Goal: Task Accomplishment & Management: Manage account settings

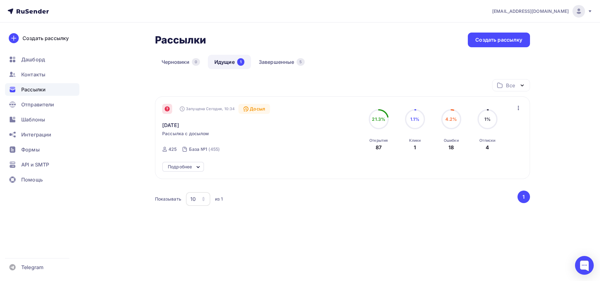
click at [170, 112] on div at bounding box center [167, 109] width 10 height 10
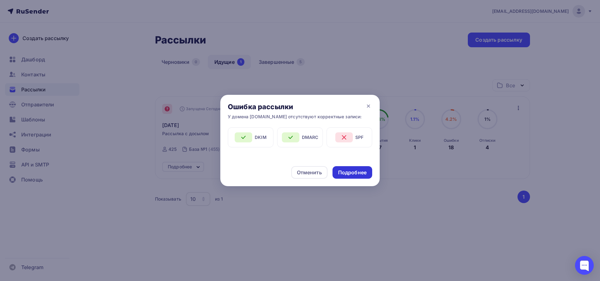
click at [351, 174] on div "Подробнее" at bounding box center [352, 172] width 28 height 7
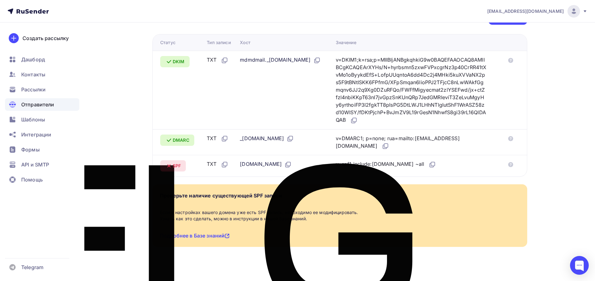
scroll to position [2, 0]
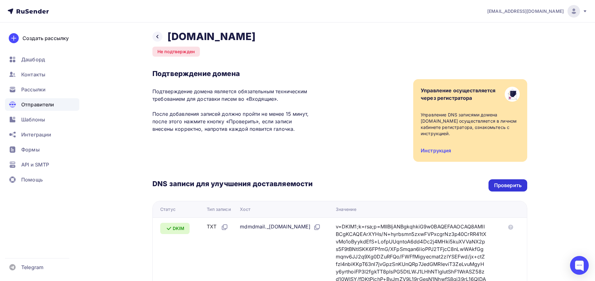
click at [514, 182] on div "Проверить" at bounding box center [509, 185] width 28 height 7
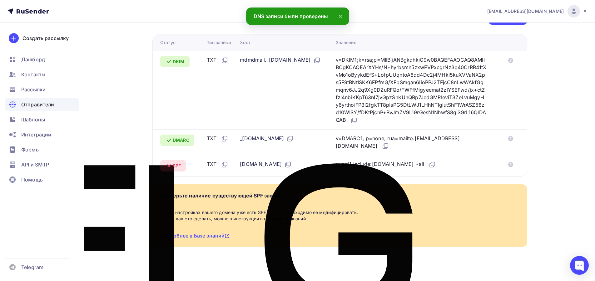
scroll to position [0, 0]
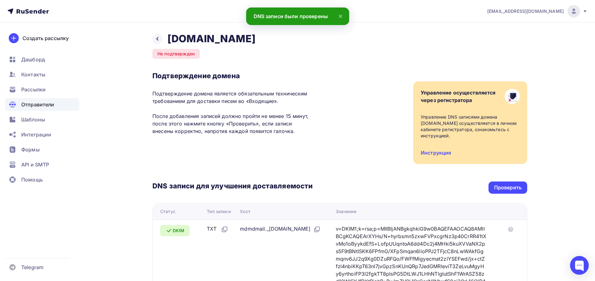
click at [32, 103] on span "Отправители" at bounding box center [37, 105] width 33 height 8
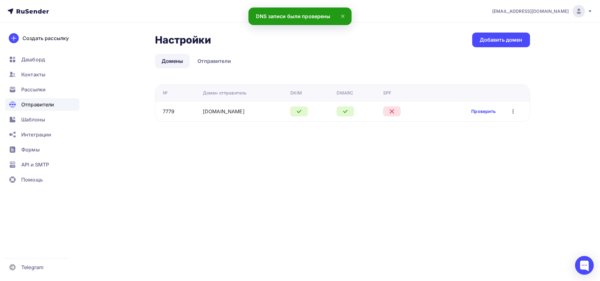
click at [485, 110] on link "Проверить" at bounding box center [483, 111] width 24 height 6
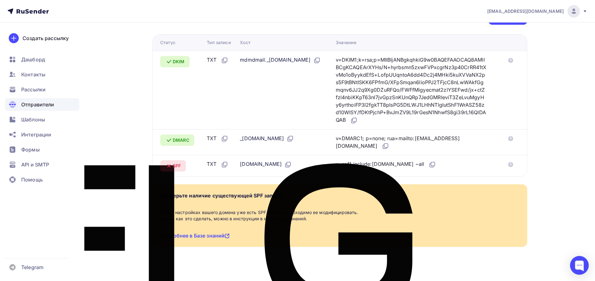
scroll to position [127, 0]
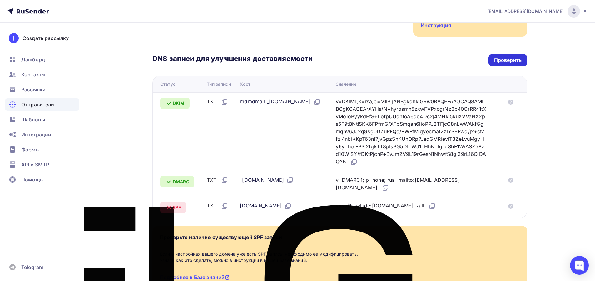
click at [508, 57] on div "Проверить" at bounding box center [509, 60] width 28 height 7
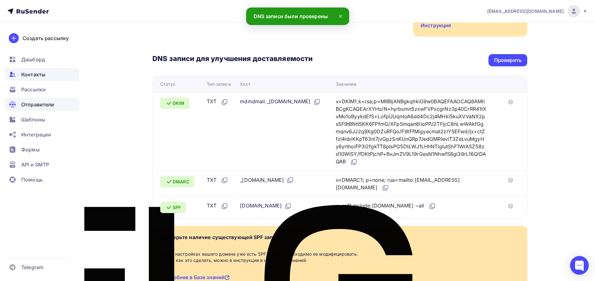
click at [36, 74] on span "Контакты" at bounding box center [33, 75] width 24 height 8
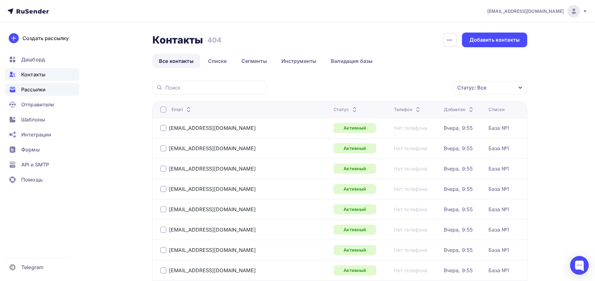
click at [41, 88] on span "Рассылки" at bounding box center [33, 90] width 24 height 8
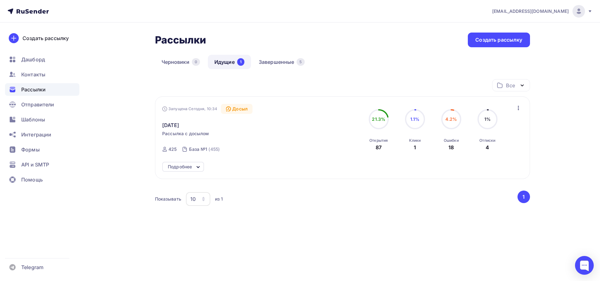
click at [198, 167] on icon at bounding box center [198, 166] width 3 height 1
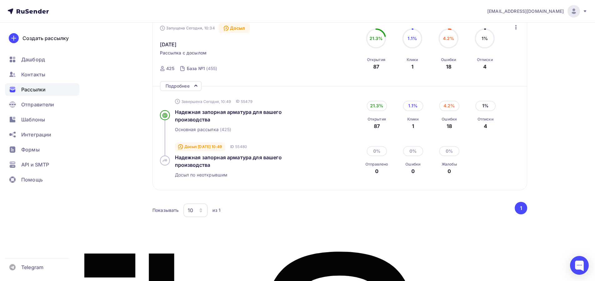
scroll to position [39, 0]
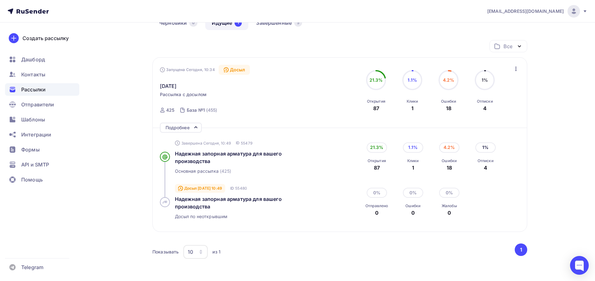
click at [236, 70] on div "Досыл" at bounding box center [235, 70] width 32 height 10
click at [194, 158] on span "Надежная запорная арматура для вашего производства" at bounding box center [228, 157] width 107 height 14
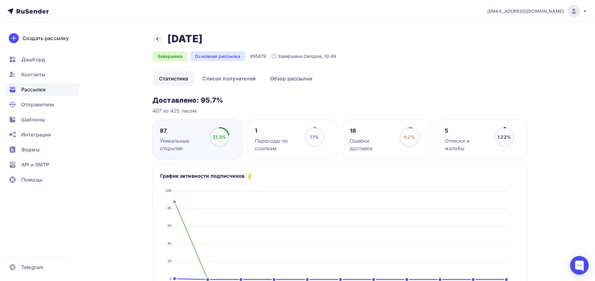
click at [284, 146] on div "Переходы по ссылкам" at bounding box center [277, 144] width 44 height 15
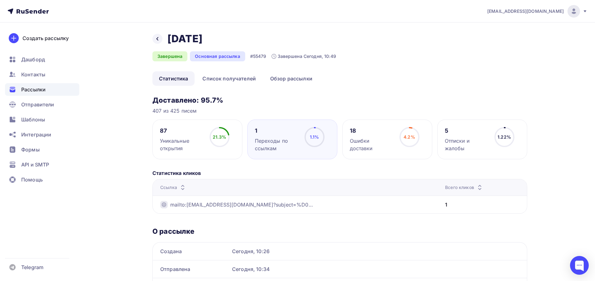
scroll to position [40, 0]
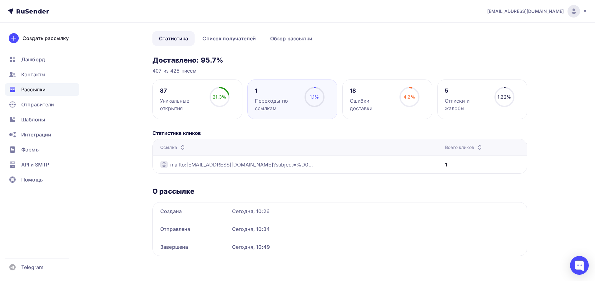
click at [392, 107] on div "18 Ошибки доставки 4.2% 4.2%" at bounding box center [388, 99] width 90 height 40
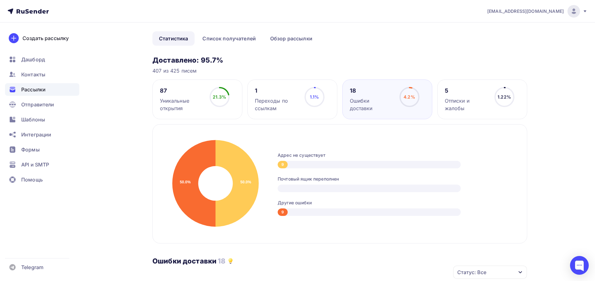
click at [471, 113] on div "5 Отписки и жалобы 1.22% 1.22%" at bounding box center [483, 99] width 90 height 40
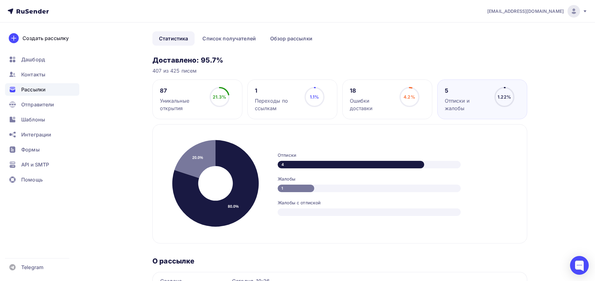
click at [178, 99] on div "Уникальные открытия" at bounding box center [182, 104] width 44 height 15
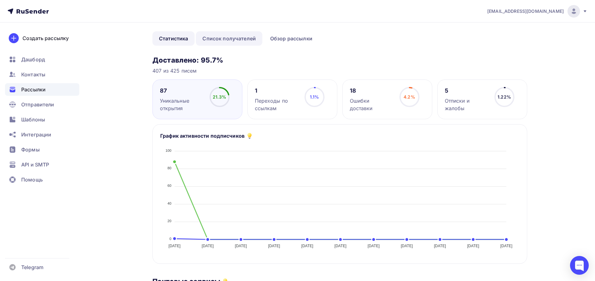
click at [232, 43] on link "Список получателей" at bounding box center [229, 38] width 67 height 14
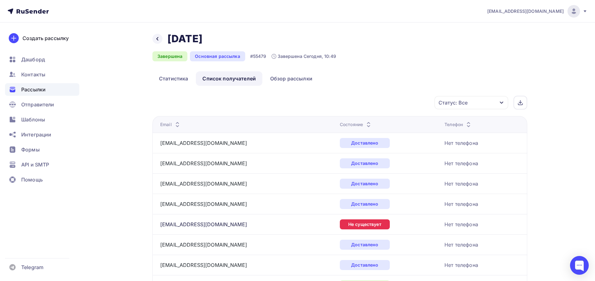
click at [354, 127] on div "Состояние" at bounding box center [356, 124] width 33 height 6
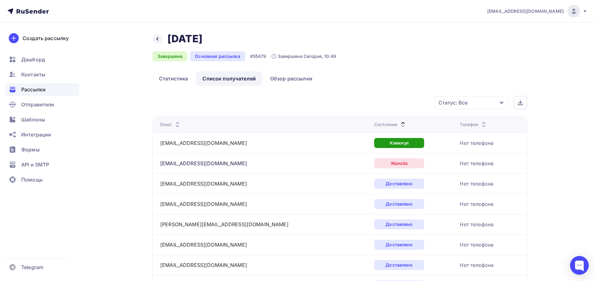
click at [374, 123] on div "Состояние" at bounding box center [390, 124] width 33 height 6
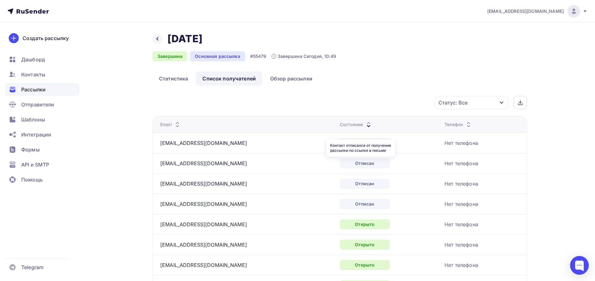
scroll to position [42, 0]
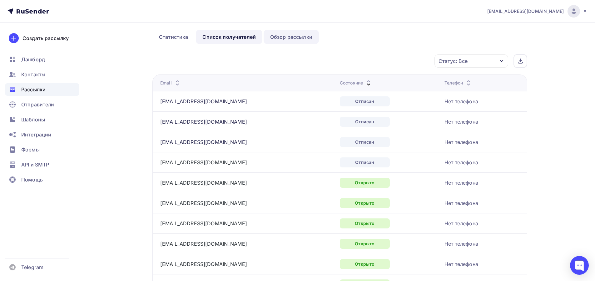
click at [302, 38] on link "Обзор рассылки" at bounding box center [291, 37] width 55 height 14
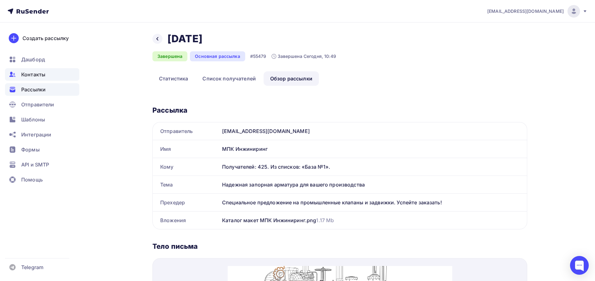
click at [28, 72] on span "Контакты" at bounding box center [33, 75] width 24 height 8
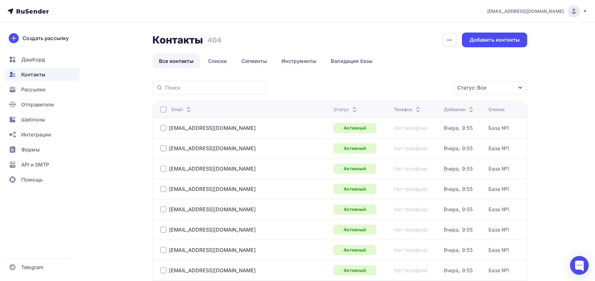
click at [351, 110] on icon at bounding box center [355, 111] width 8 height 8
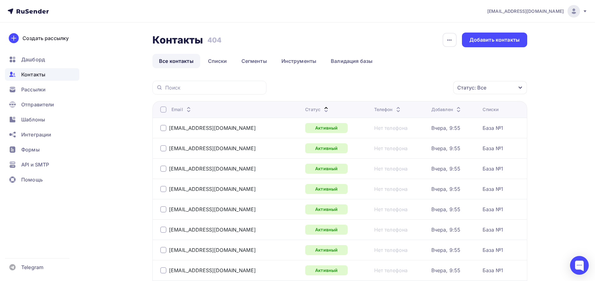
click at [319, 110] on div "Статус" at bounding box center [337, 109] width 64 height 6
click at [323, 110] on icon at bounding box center [327, 111] width 8 height 8
click at [165, 129] on div at bounding box center [163, 128] width 6 height 6
click at [161, 147] on div at bounding box center [163, 148] width 6 height 6
click at [429, 88] on div "Действие" at bounding box center [407, 88] width 83 height 12
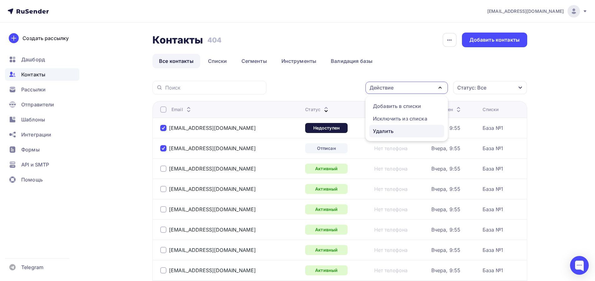
click at [389, 131] on div "Удалить" at bounding box center [383, 131] width 21 height 8
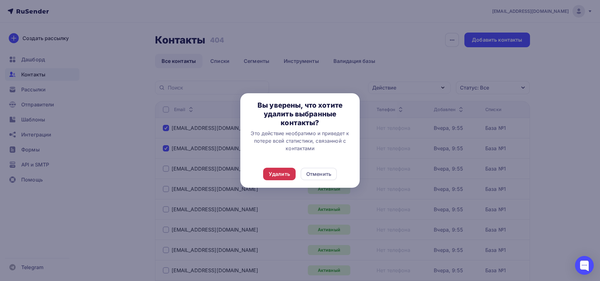
click at [282, 173] on div "Удалить" at bounding box center [279, 174] width 21 height 8
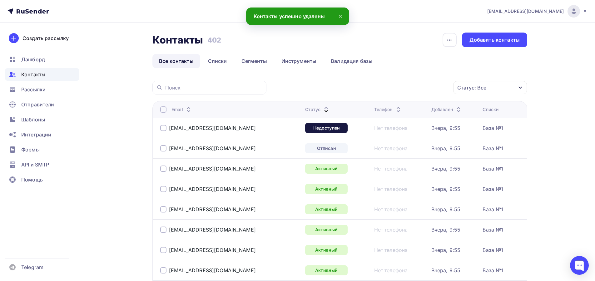
drag, startPoint x: 163, startPoint y: 129, endPoint x: 160, endPoint y: 141, distance: 12.4
click at [163, 129] on div at bounding box center [163, 128] width 6 height 6
click at [161, 148] on div at bounding box center [163, 148] width 6 height 6
click at [425, 91] on div "Действие" at bounding box center [407, 88] width 83 height 12
click at [396, 130] on div "Удалить" at bounding box center [407, 131] width 68 height 8
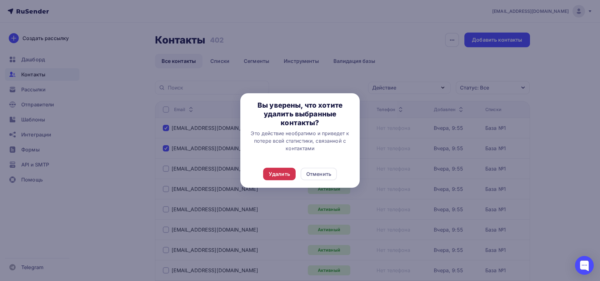
click at [287, 177] on div "Удалить" at bounding box center [279, 174] width 21 height 8
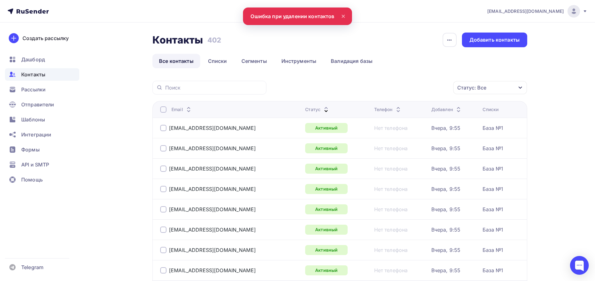
click at [306, 114] on th "Статус" at bounding box center [337, 109] width 69 height 17
click at [307, 110] on div "Статус" at bounding box center [317, 109] width 25 height 6
click at [307, 109] on div "Статус" at bounding box center [317, 109] width 25 height 6
click at [308, 109] on div "Статус" at bounding box center [317, 109] width 25 height 6
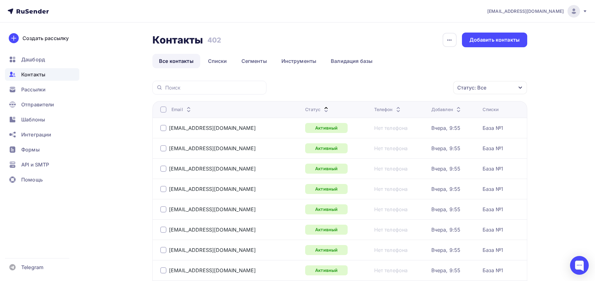
click at [309, 109] on div "Статус" at bounding box center [317, 109] width 25 height 6
click at [28, 75] on span "Контакты" at bounding box center [33, 75] width 24 height 8
click at [42, 86] on span "Рассылки" at bounding box center [33, 90] width 24 height 8
